Goal: Find contact information: Find contact information

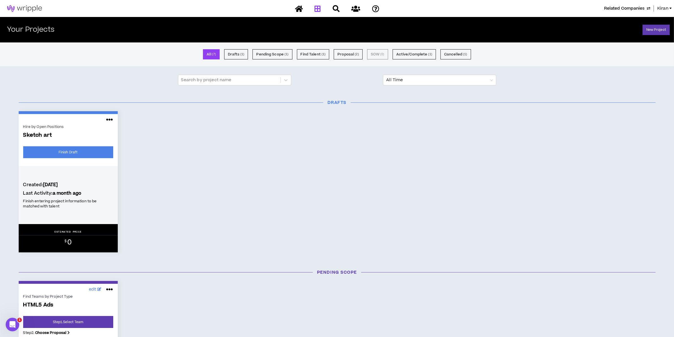
click at [347, 8] on div "Pools" at bounding box center [337, 9] width 99 height 10
click at [336, 7] on icon at bounding box center [335, 8] width 7 height 7
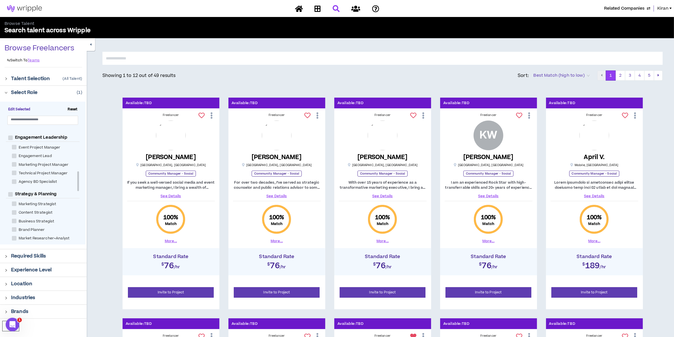
scroll to position [248, 0]
click at [630, 6] on span "Related Companies" at bounding box center [624, 8] width 40 height 6
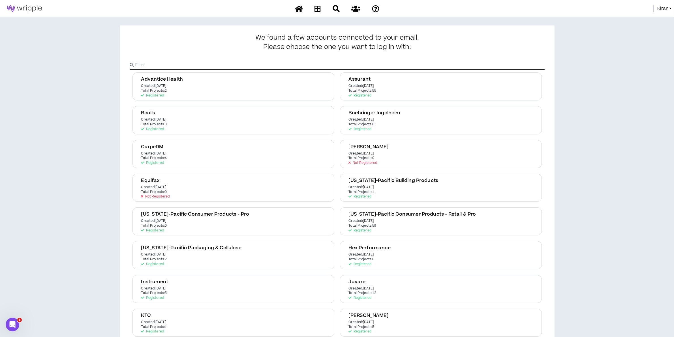
scroll to position [248, 0]
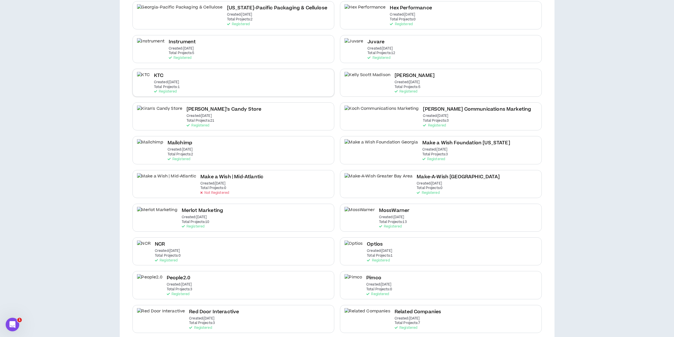
click at [182, 69] on div "KTC Created: [DATE] Total Projects: 1 Registered" at bounding box center [233, 83] width 202 height 28
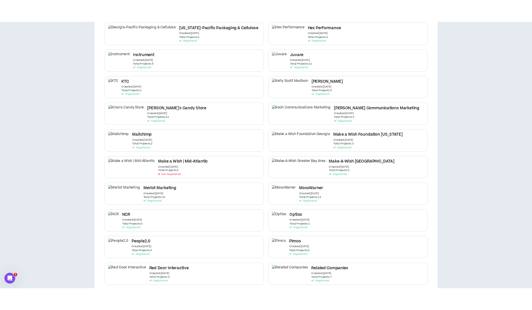
scroll to position [0, 0]
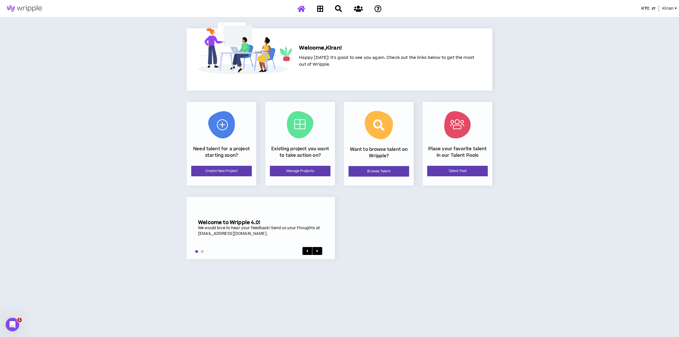
click at [672, 8] on span "Kiran" at bounding box center [667, 8] width 11 height 6
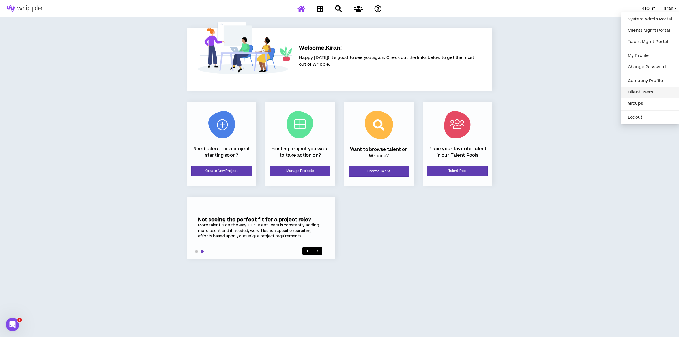
click at [643, 89] on link "Client Users" at bounding box center [650, 92] width 51 height 8
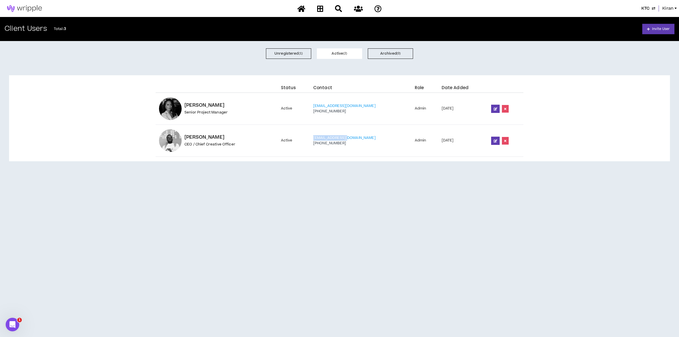
drag, startPoint x: 374, startPoint y: 135, endPoint x: 329, endPoint y: 139, distance: 44.8
click at [329, 139] on td "[EMAIL_ADDRESS][DOMAIN_NAME] [PHONE_NUMBER]" at bounding box center [361, 141] width 102 height 32
copy link "[EMAIL_ADDRESS][DOMAIN_NAME]"
